Goal: Task Accomplishment & Management: Use online tool/utility

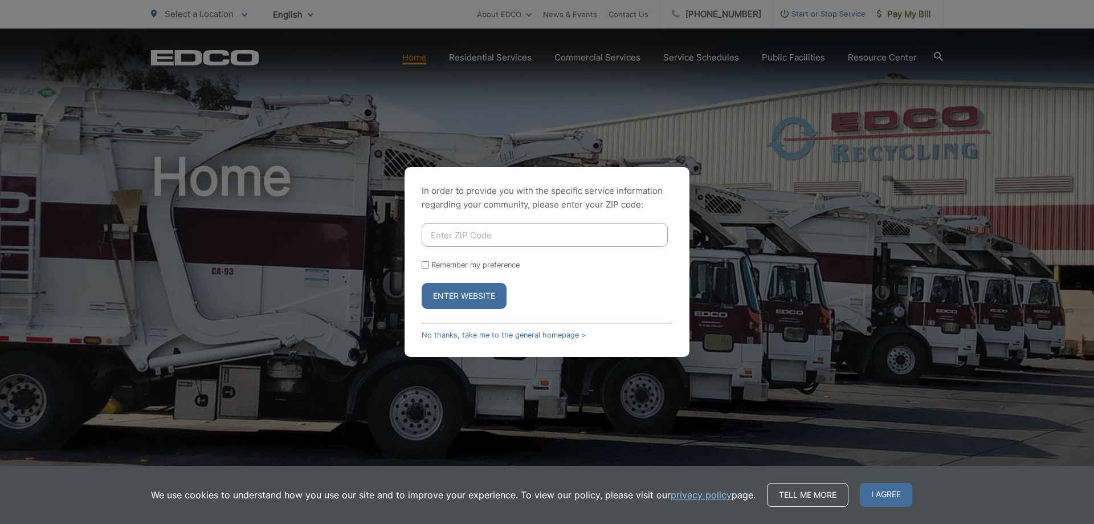
click at [468, 235] on input "Enter ZIP Code" at bounding box center [545, 235] width 246 height 24
type input "92078"
click at [476, 283] on button "Enter Website" at bounding box center [464, 296] width 85 height 26
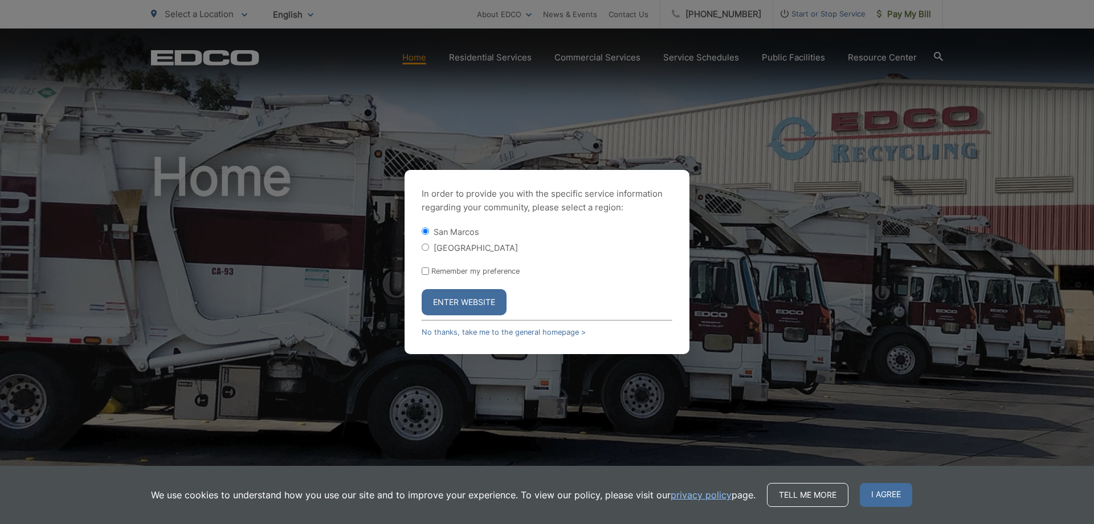
click at [468, 309] on button "Enter Website" at bounding box center [464, 302] width 85 height 26
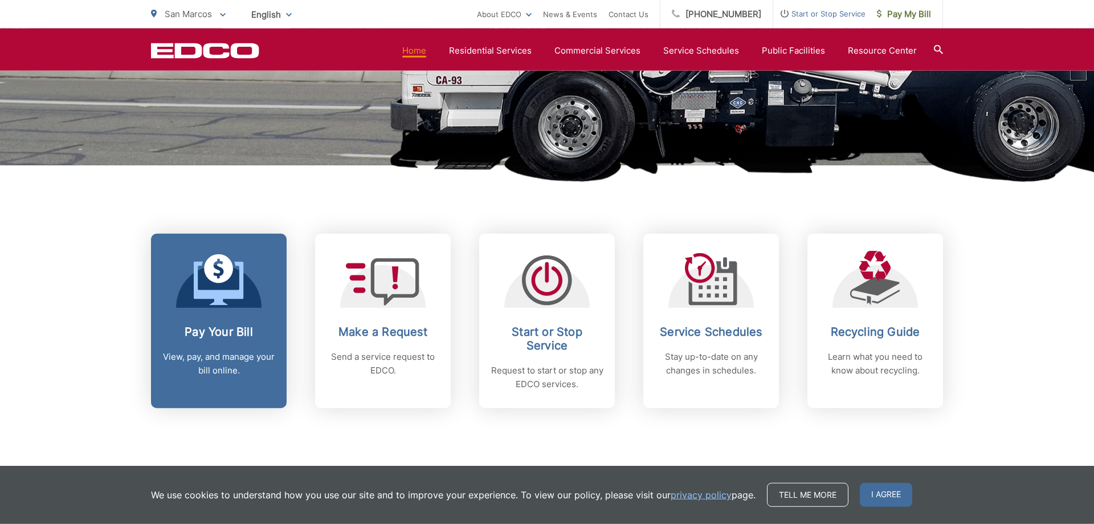
scroll to position [407, 0]
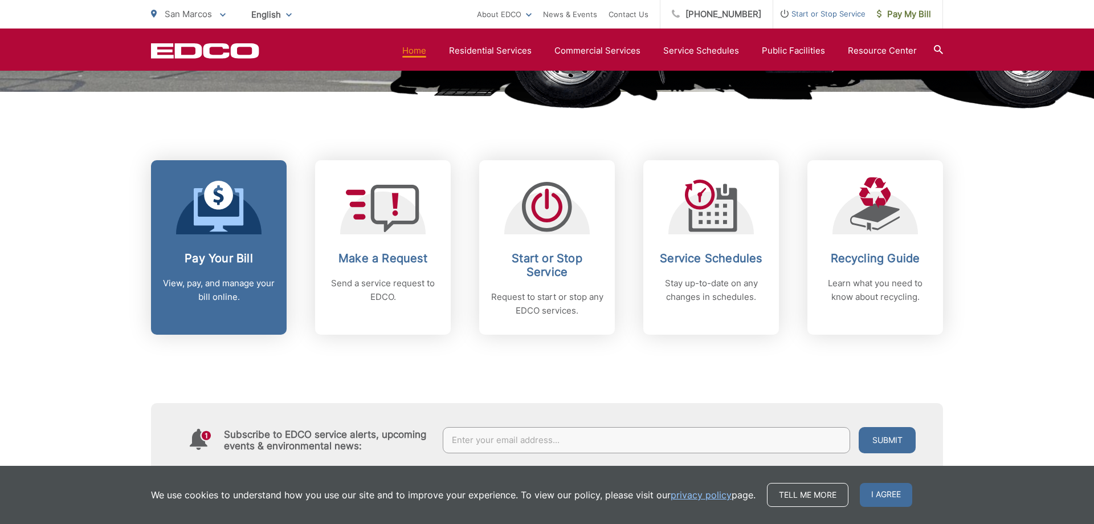
click at [246, 275] on div "Pay Your Bill View, pay, and manage your bill online." at bounding box center [218, 277] width 113 height 52
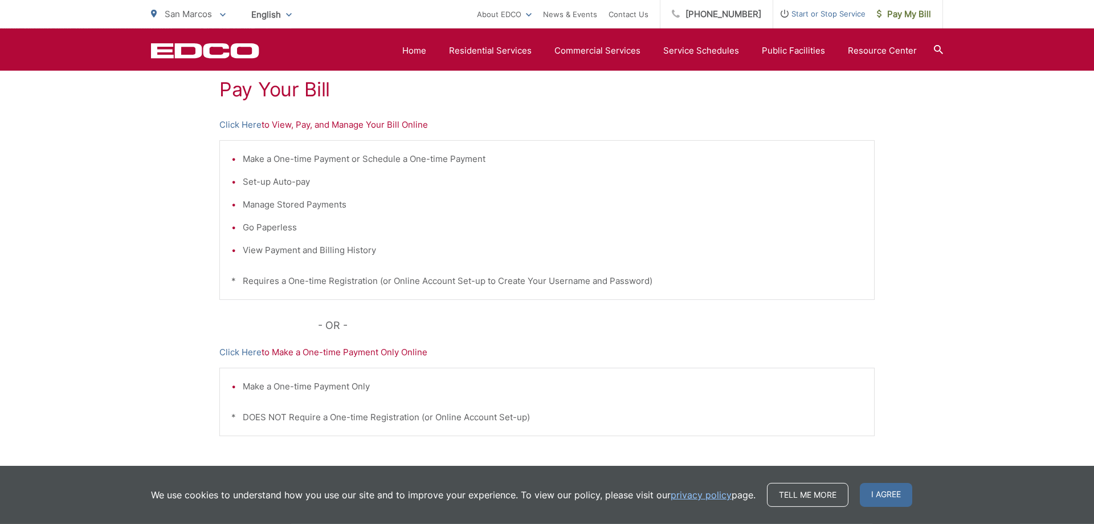
scroll to position [287, 0]
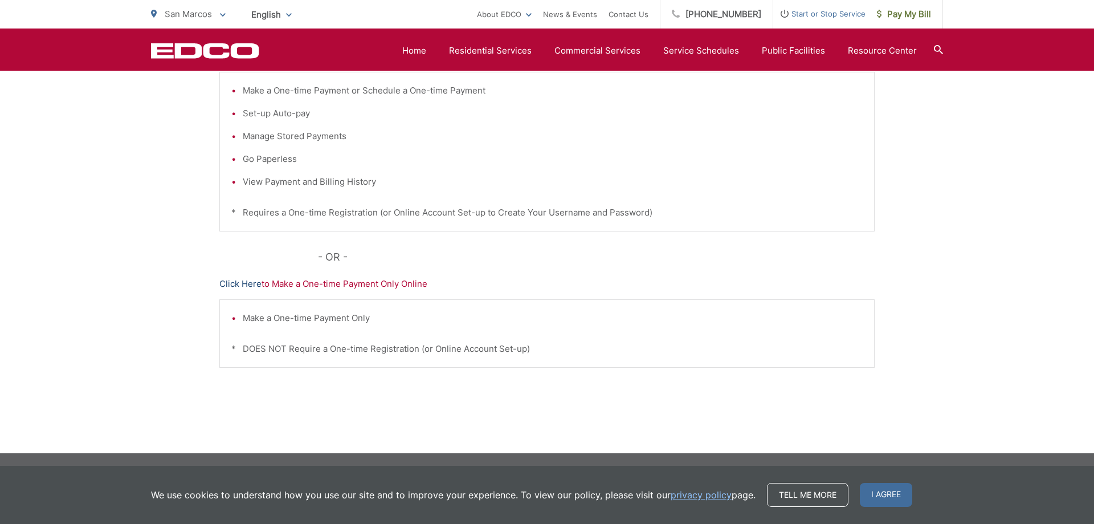
click at [254, 288] on link "Click Here" at bounding box center [240, 284] width 42 height 14
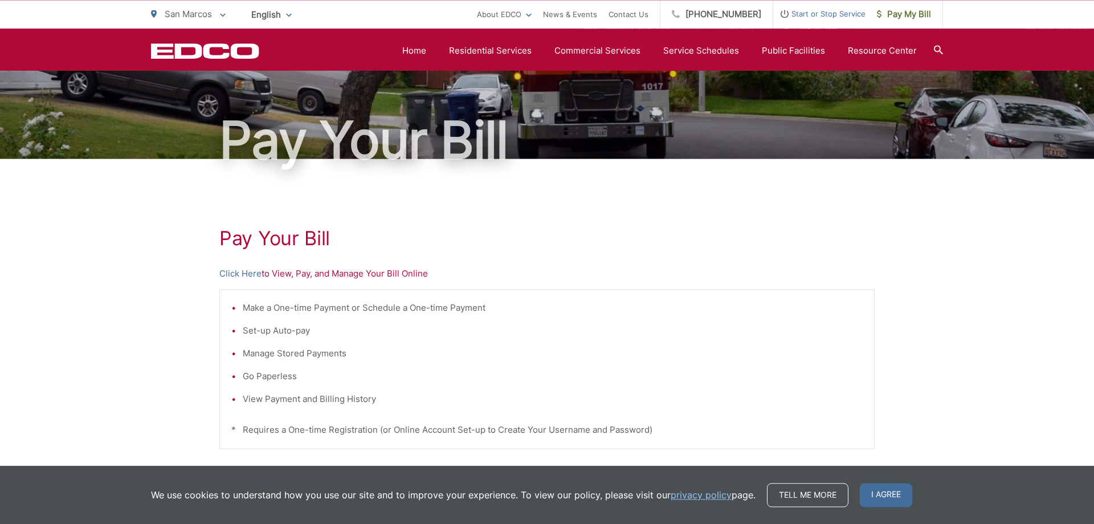
scroll to position [0, 0]
